Goal: Find specific page/section: Find specific page/section

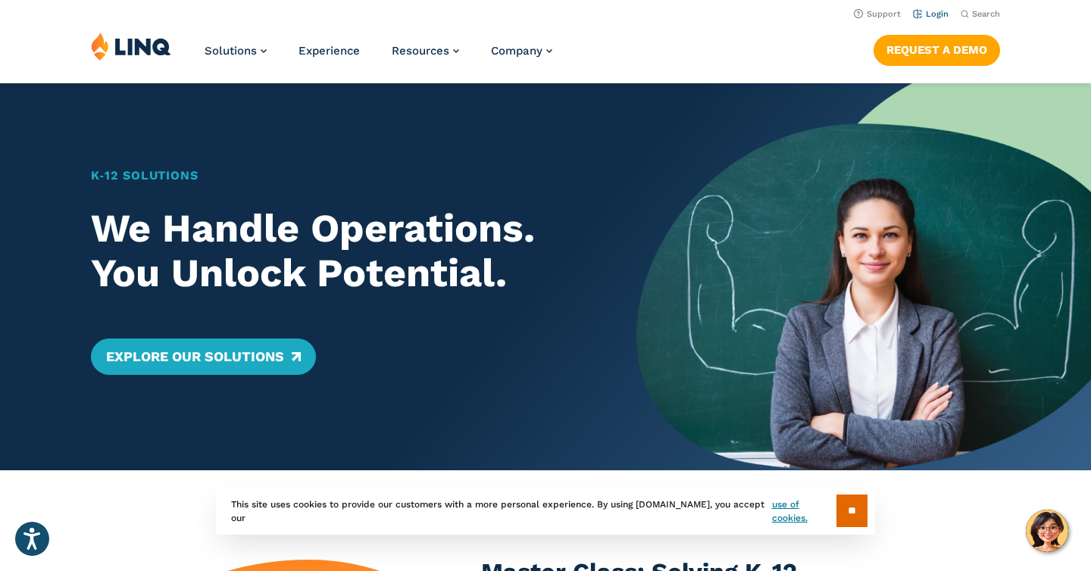
click at [933, 10] on link "Login" at bounding box center [931, 14] width 36 height 10
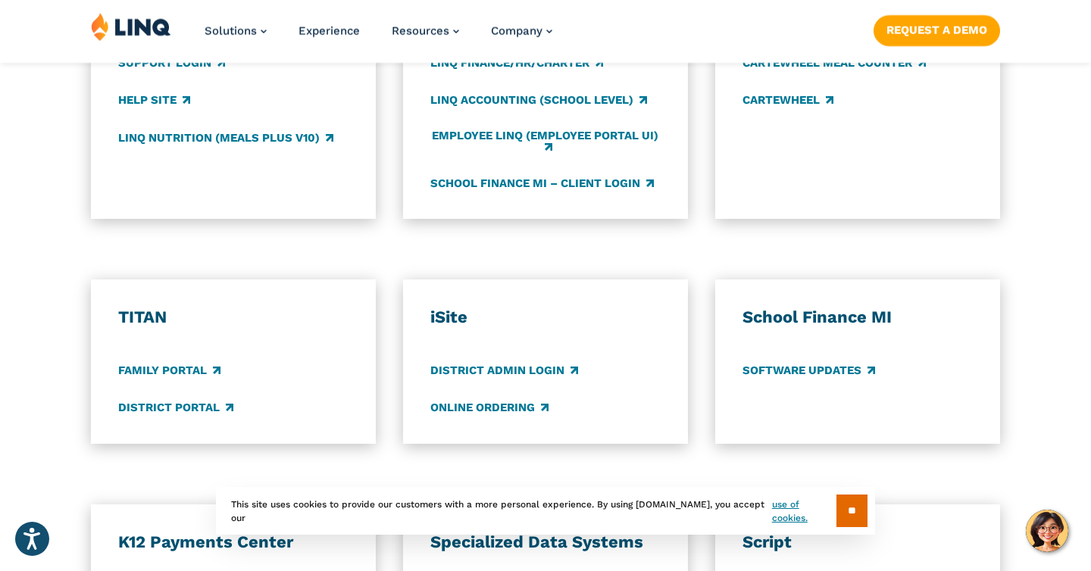
scroll to position [1045, 0]
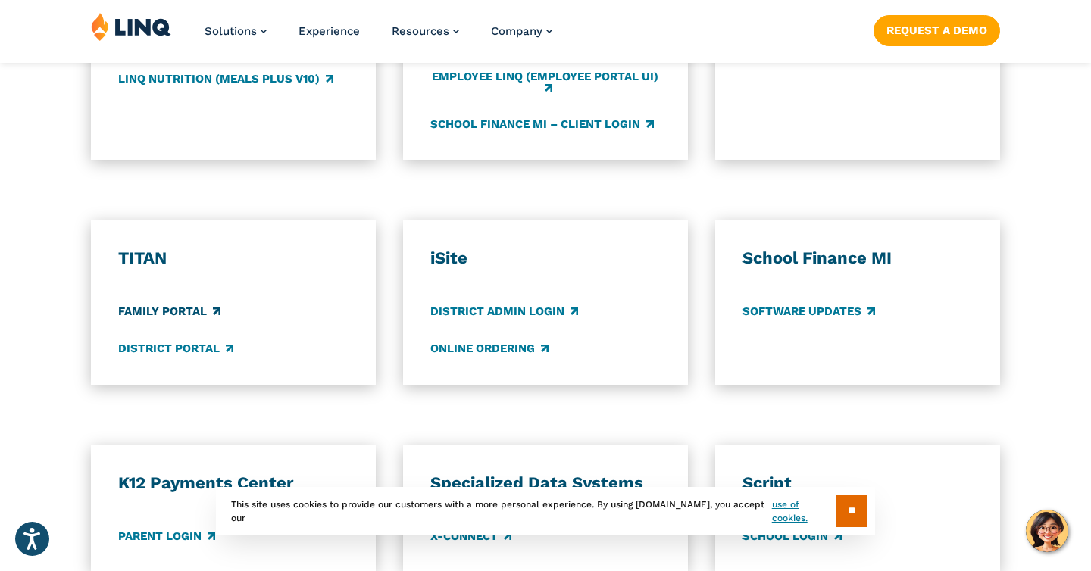
click at [178, 308] on link "Family Portal" at bounding box center [169, 311] width 102 height 17
